Goal: Transaction & Acquisition: Subscribe to service/newsletter

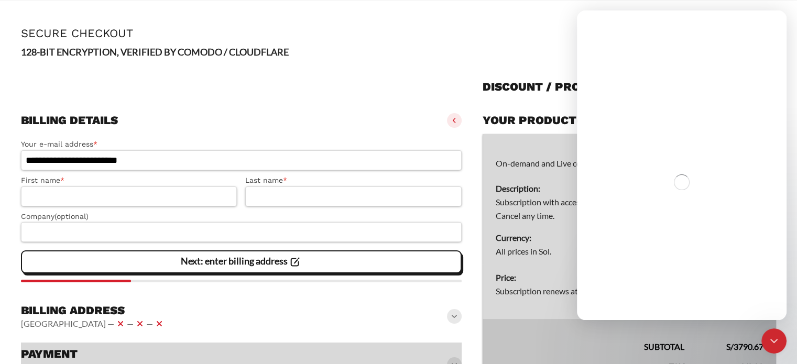
type input "**********"
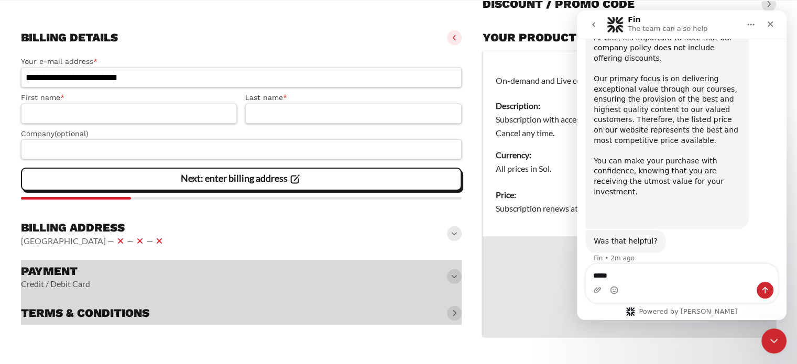
scroll to position [426, 0]
click at [128, 286] on div at bounding box center [241, 292] width 441 height 65
click at [774, 21] on icon "Close" at bounding box center [770, 24] width 8 height 8
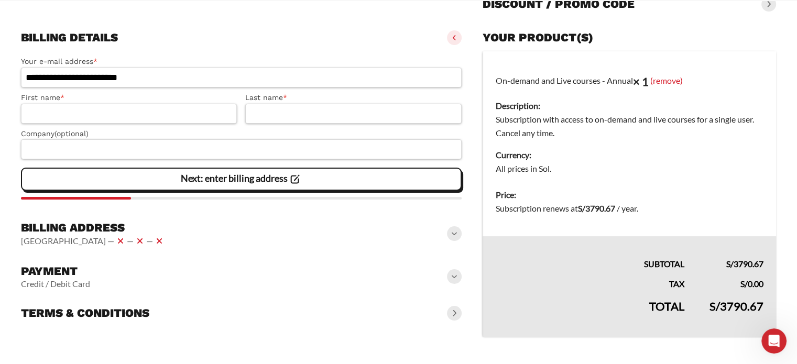
click at [609, 206] on bdi "S/ 3790.67" at bounding box center [596, 208] width 37 height 10
click at [630, 205] on span "/ year" at bounding box center [627, 208] width 20 height 10
click at [608, 184] on td "Price: Subscription renews at S/ 3790.67 / year ." at bounding box center [630, 209] width 294 height 55
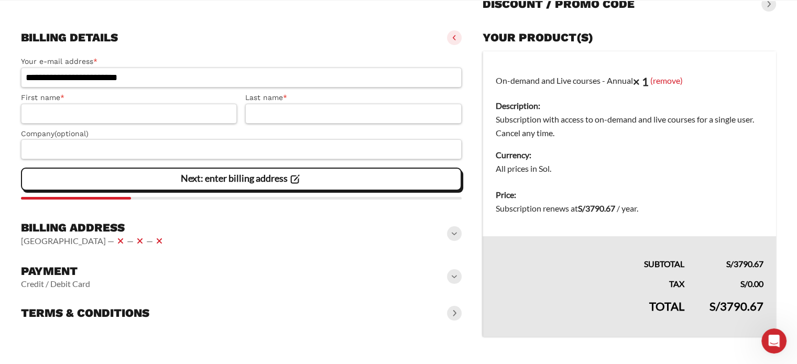
click at [608, 184] on td "Price: Subscription renews at S/ 3790.67 / year ." at bounding box center [630, 209] width 294 height 55
click at [573, 198] on dt "Price:" at bounding box center [630, 195] width 268 height 14
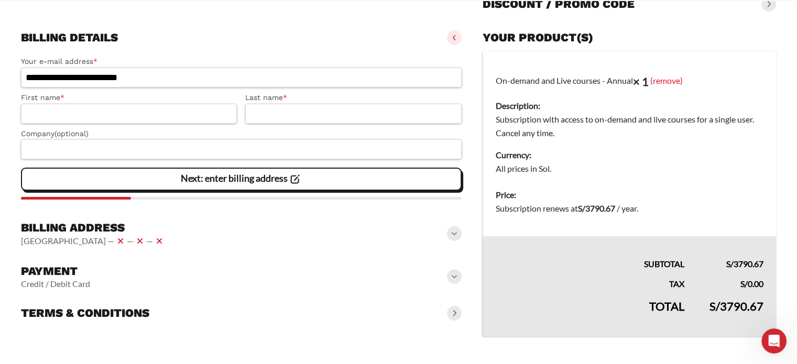
click at [596, 203] on dd "Subscription renews at S/ 3790.67 / year ." at bounding box center [630, 209] width 268 height 14
click at [567, 215] on dd "Subscription renews at S/ 3790.67 / year ." at bounding box center [630, 209] width 268 height 14
